Goal: Task Accomplishment & Management: Complete application form

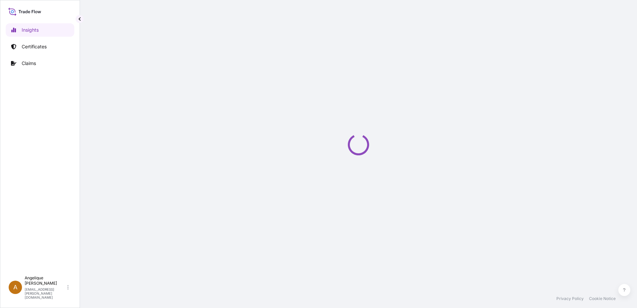
select select "2025"
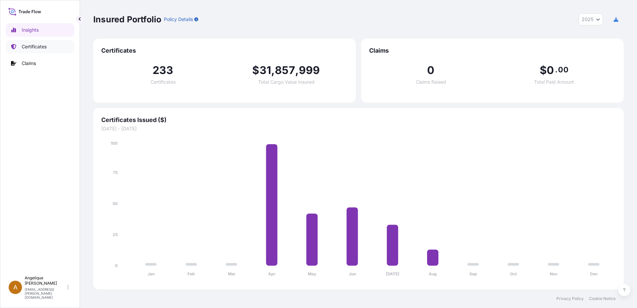
click at [22, 49] on p "Certificates" at bounding box center [34, 46] width 25 height 7
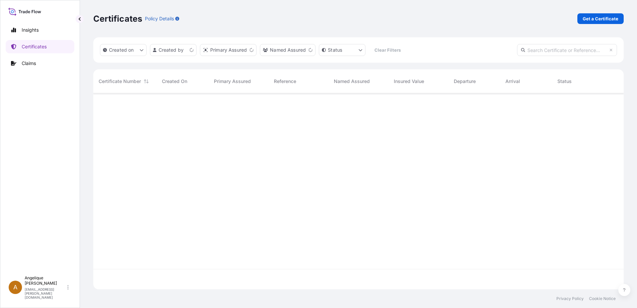
scroll to position [195, 525]
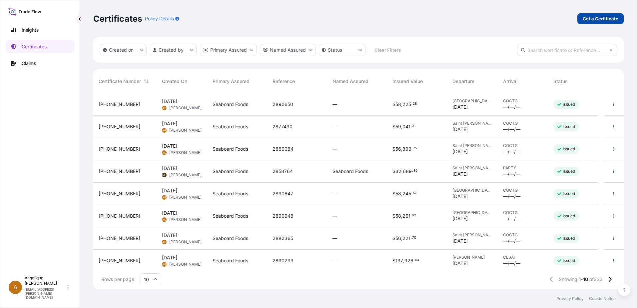
click at [588, 16] on p "Get a Certificate" at bounding box center [601, 18] width 36 height 7
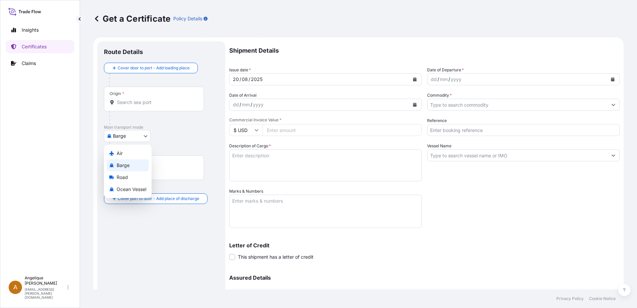
click at [145, 135] on body "Insights Certificates Claims A [PERSON_NAME] [PERSON_NAME][EMAIL_ADDRESS][PERSO…" at bounding box center [318, 154] width 637 height 308
click at [121, 189] on span "Ocean Vessel" at bounding box center [132, 189] width 30 height 7
select select "Ocean Vessel"
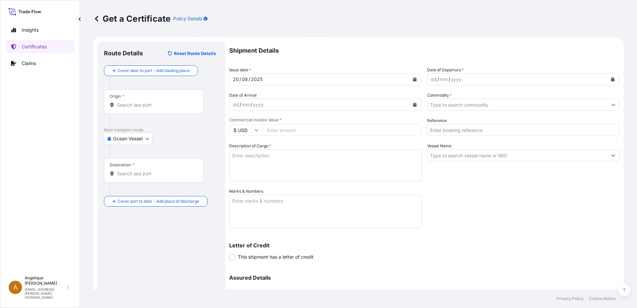
click at [118, 108] on div at bounding box center [154, 105] width 89 height 7
click at [118, 108] on input "Origin *" at bounding box center [156, 105] width 79 height 7
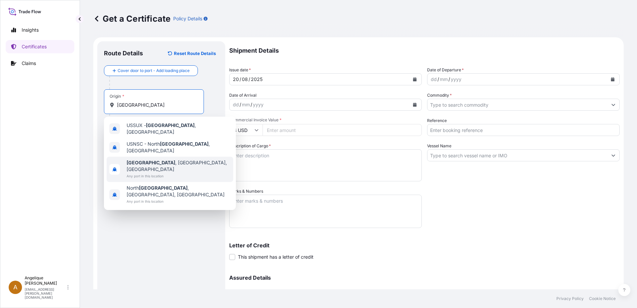
click at [130, 173] on span "Any port in this location" at bounding box center [179, 176] width 104 height 7
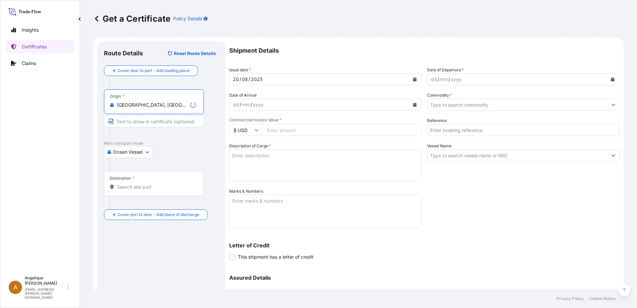
type input "[GEOGRAPHIC_DATA], [GEOGRAPHIC_DATA], [GEOGRAPHIC_DATA]"
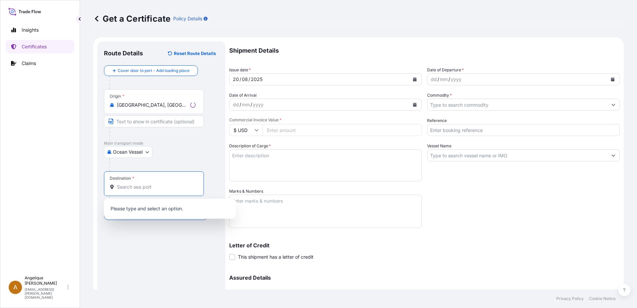
click at [125, 189] on input "Destination *" at bounding box center [156, 187] width 79 height 7
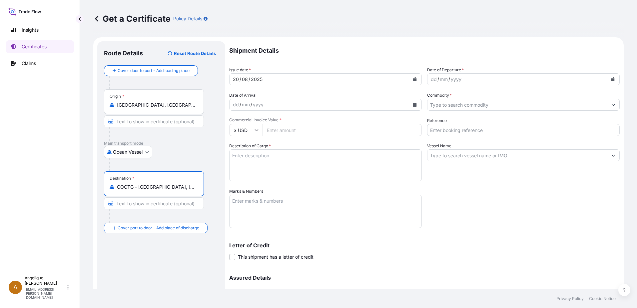
type input "COCTG - [GEOGRAPHIC_DATA], [GEOGRAPHIC_DATA]"
click at [611, 80] on icon "Calendar" at bounding box center [613, 79] width 4 height 4
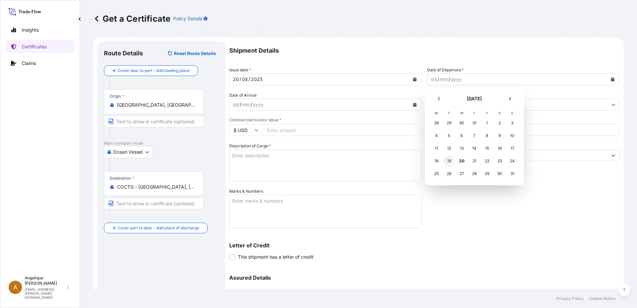
click at [449, 163] on div "19" at bounding box center [449, 161] width 12 height 12
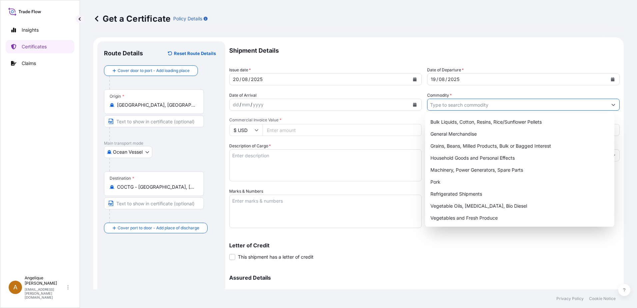
click at [432, 108] on input "Commodity *" at bounding box center [517, 105] width 180 height 12
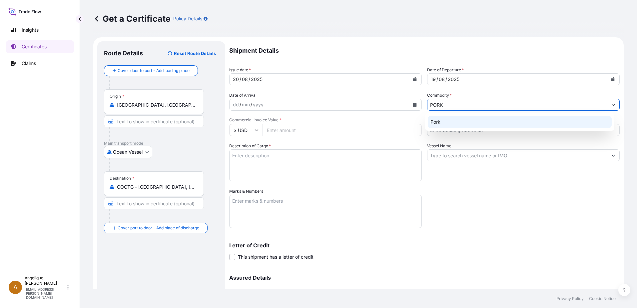
click at [442, 124] on div "Pork" at bounding box center [520, 122] width 184 height 12
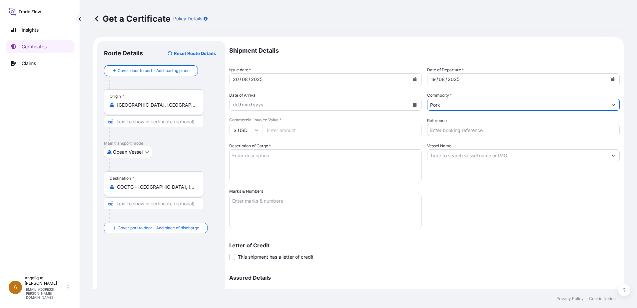
type input "Pork"
click at [272, 131] on input "Commercial Invoice Value *" at bounding box center [341, 130] width 159 height 12
type input "58299.68"
click at [435, 127] on input "Reference" at bounding box center [523, 130] width 193 height 12
type input "2890649"
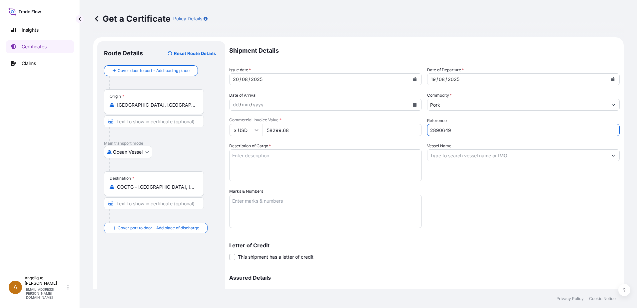
click at [249, 158] on textarea "Description of Cargo *" at bounding box center [325, 165] width 193 height 32
type textarea "FROZEN PORK SIRLOIN BONE IN COV PUNTA DE CHULETA DE CERDO CON HUESO CONGELADA"
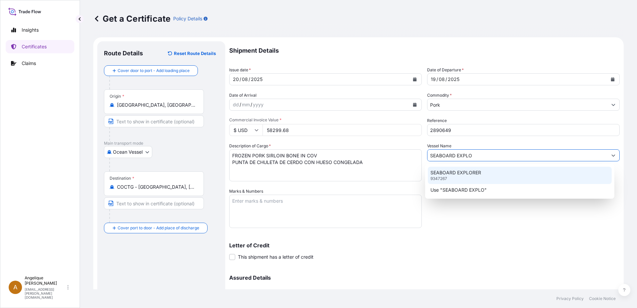
click at [470, 171] on p "SEABOARD EXPLORER" at bounding box center [455, 172] width 51 height 7
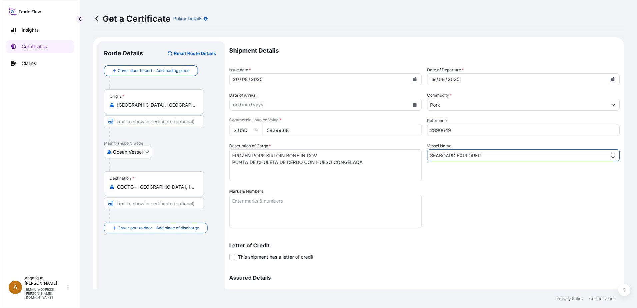
type input "SEABOARD EXPLORER"
click at [265, 207] on textarea "Marks & Numbers" at bounding box center [325, 211] width 193 height 33
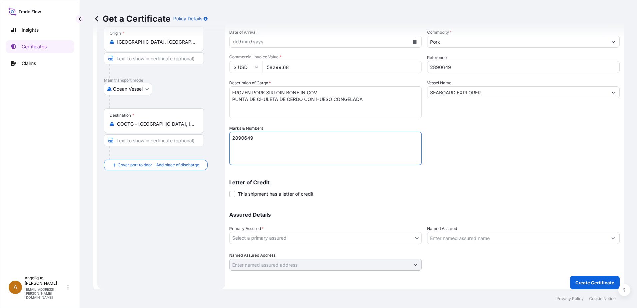
scroll to position [67, 0]
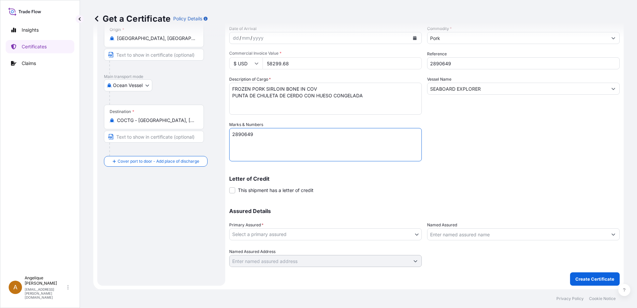
type textarea "2890649"
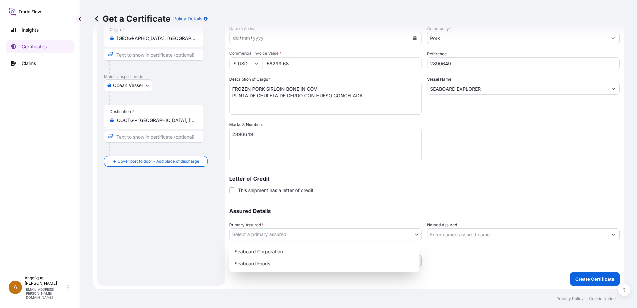
click at [257, 236] on body "Insights Certificates Claims A [PERSON_NAME] [PERSON_NAME][EMAIL_ADDRESS][PERSO…" at bounding box center [318, 154] width 637 height 308
click at [261, 264] on div "Seaboard Foods" at bounding box center [324, 263] width 185 height 12
select select "31638"
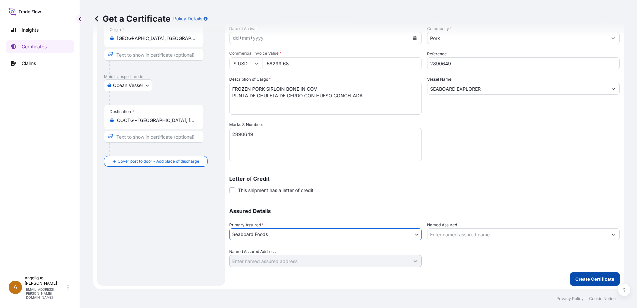
click at [595, 276] on p "Create Certificate" at bounding box center [594, 278] width 39 height 7
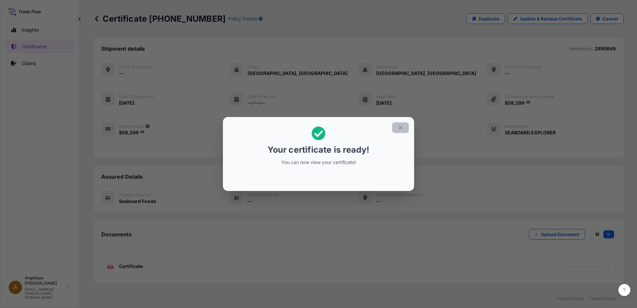
click at [398, 126] on icon "button" at bounding box center [400, 128] width 6 height 6
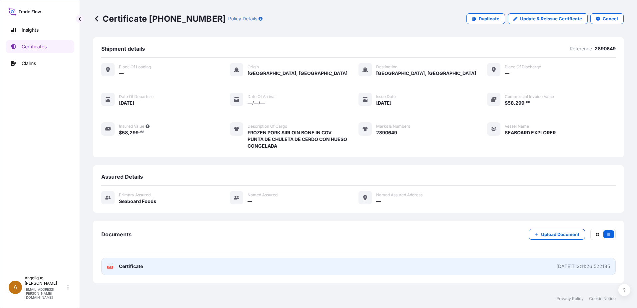
click at [227, 271] on link "PDF Certificate [DATE]T12:11:26.522185" at bounding box center [358, 265] width 514 height 17
